Goal: Task Accomplishment & Management: Complete application form

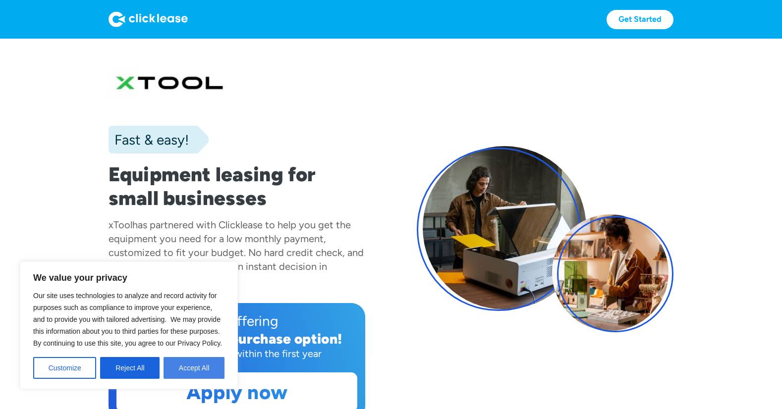
click at [178, 366] on button "Accept All" at bounding box center [194, 368] width 61 height 22
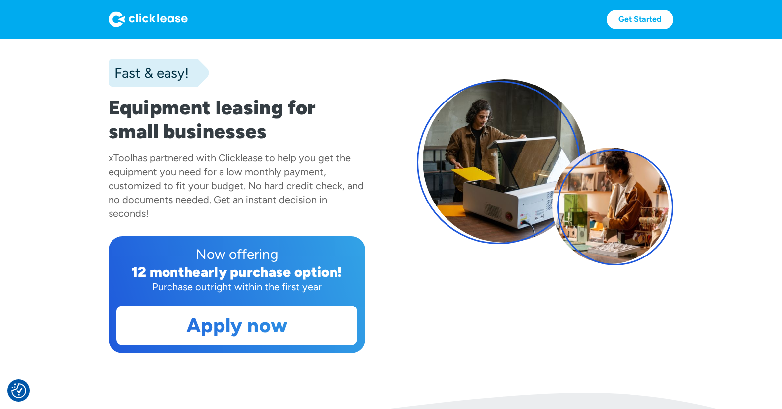
scroll to position [50, 0]
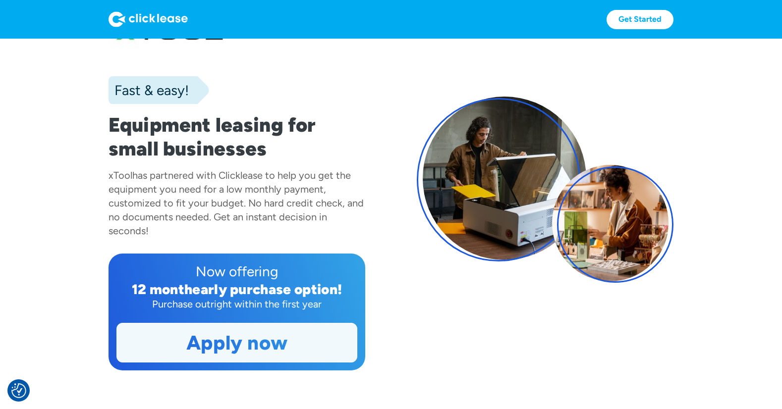
click at [258, 335] on link "Apply now" at bounding box center [237, 343] width 240 height 39
